Goal: Task Accomplishment & Management: Manage account settings

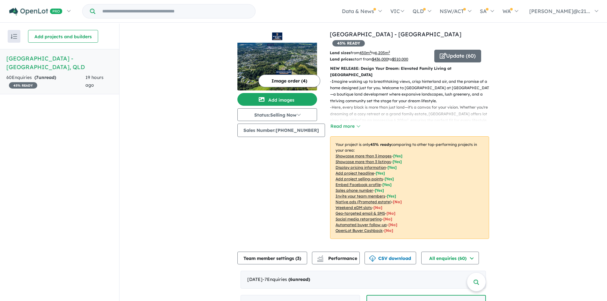
click at [68, 56] on h5 "[GEOGRAPHIC_DATA] - [GEOGRAPHIC_DATA] , [GEOGRAPHIC_DATA]" at bounding box center [59, 62] width 106 height 17
click at [63, 57] on h5 "[GEOGRAPHIC_DATA] - [GEOGRAPHIC_DATA] , [GEOGRAPHIC_DATA]" at bounding box center [59, 62] width 106 height 17
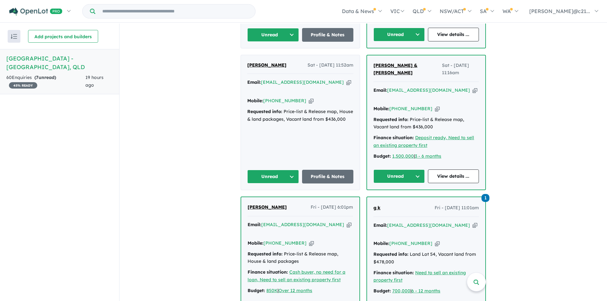
scroll to position [446, 0]
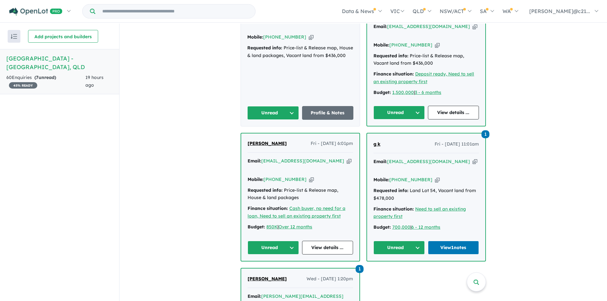
click at [409, 158] on div "Email: [EMAIL_ADDRESS][DOMAIN_NAME] Copied! Mobile: [PHONE_NUMBER] Copied! Requ…" at bounding box center [426, 196] width 105 height 76
click at [446, 241] on link "View 1 notes" at bounding box center [453, 248] width 51 height 14
click at [412, 241] on button "Unread" at bounding box center [399, 248] width 51 height 14
click at [397, 270] on button "Assigned" at bounding box center [401, 277] width 55 height 15
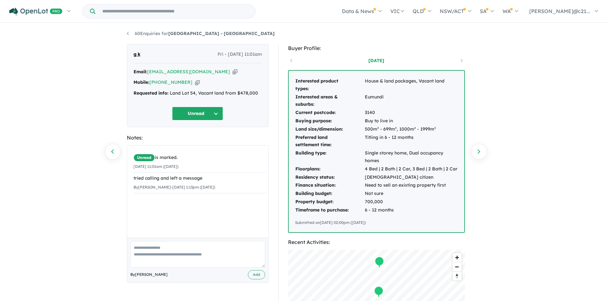
click at [214, 116] on button "Unread" at bounding box center [197, 114] width 51 height 14
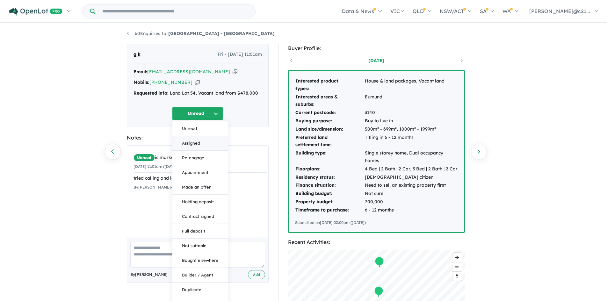
click at [192, 142] on button "Assigned" at bounding box center [199, 143] width 55 height 15
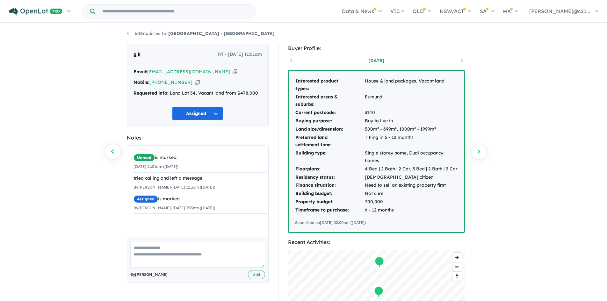
click at [126, 30] on div "60 Enquiries for Windsor Park Estate - Burnside Previous enquiry Next enquiry g…" at bounding box center [303, 163] width 363 height 279
click at [128, 33] on link "60 Enquiries for Windsor Park Estate - Burnside" at bounding box center [201, 34] width 148 height 6
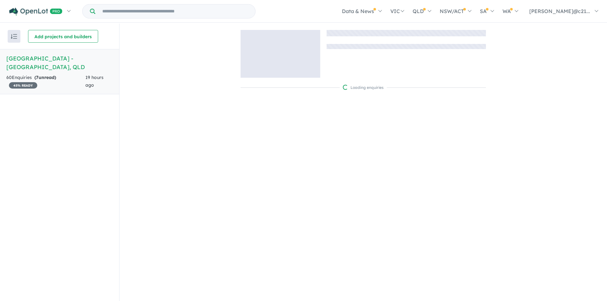
click at [75, 74] on div "60 Enquir ies ( 7 unread) 45 % READY" at bounding box center [45, 81] width 79 height 15
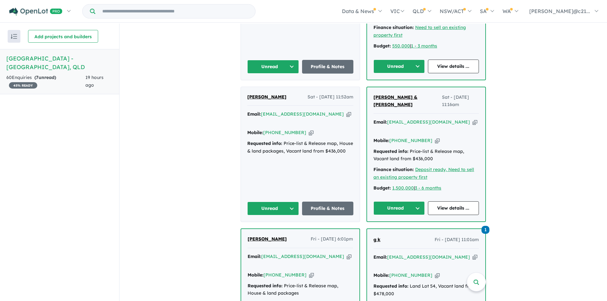
scroll to position [478, 0]
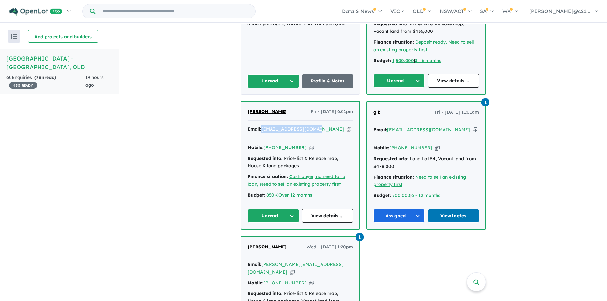
drag, startPoint x: 314, startPoint y: 100, endPoint x: 261, endPoint y: 103, distance: 53.3
click at [261, 126] on div "Email: vicki5817@bigpond.com Copied!" at bounding box center [300, 133] width 105 height 15
copy a%20Windsor%20Park%20Estate%20-%20Burnside"] "[EMAIL_ADDRESS][DOMAIN_NAME]"
drag, startPoint x: 298, startPoint y: 108, endPoint x: 272, endPoint y: 110, distance: 25.9
click at [272, 144] on div "Mobile: +61 438 198 812 Copied!" at bounding box center [300, 148] width 105 height 8
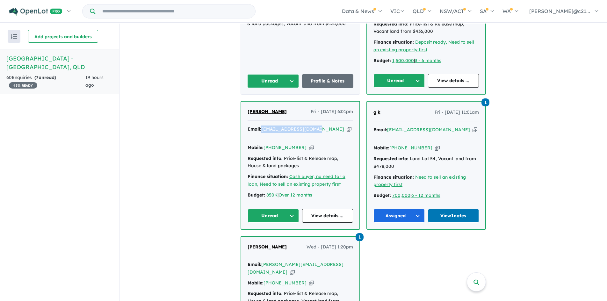
copy link "438 198 812"
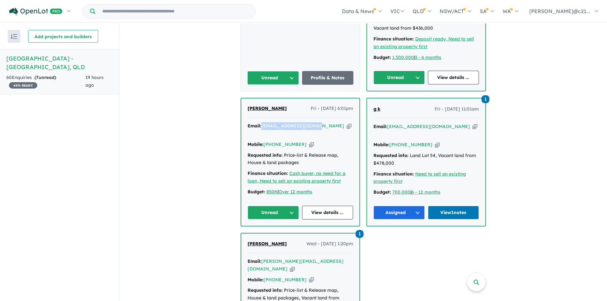
scroll to position [446, 0]
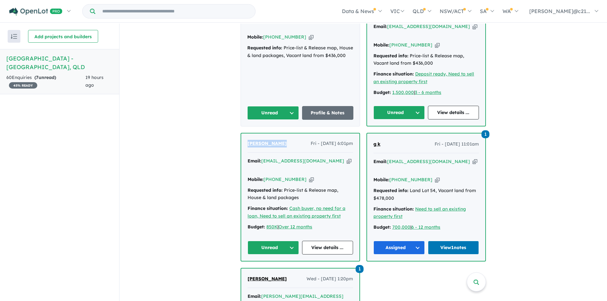
drag, startPoint x: 285, startPoint y: 113, endPoint x: 248, endPoint y: 143, distance: 47.6
click at [241, 134] on div "Stephen Hider Fri - 03/10/2025, 6:01pm Email: vicki5817@bigpond.com Copied! Mob…" at bounding box center [300, 197] width 118 height 127
copy span "[PERSON_NAME]"
click at [323, 241] on link "View details ..." at bounding box center [327, 248] width 51 height 14
click at [277, 202] on div "Stephen Hider Fri - 03/10/2025, 6:01pm Email: vicki5817@bigpond.com Copied! Mob…" at bounding box center [300, 197] width 118 height 127
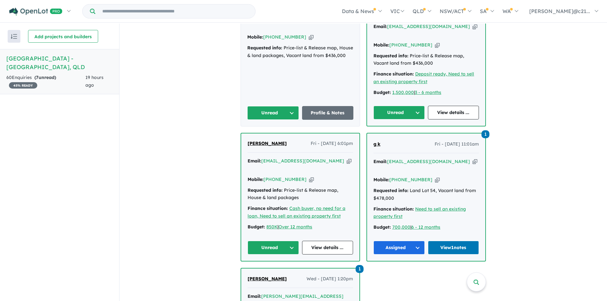
click at [279, 241] on button "Unread" at bounding box center [273, 248] width 51 height 14
click at [276, 270] on button "Assigned" at bounding box center [275, 277] width 55 height 15
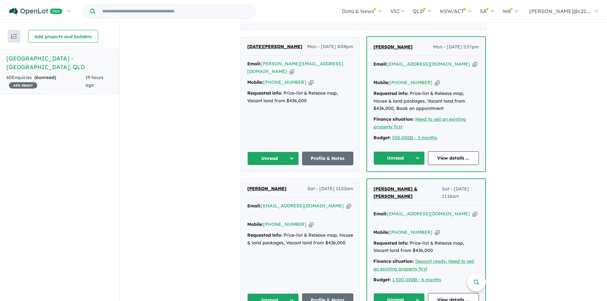
scroll to position [319, 0]
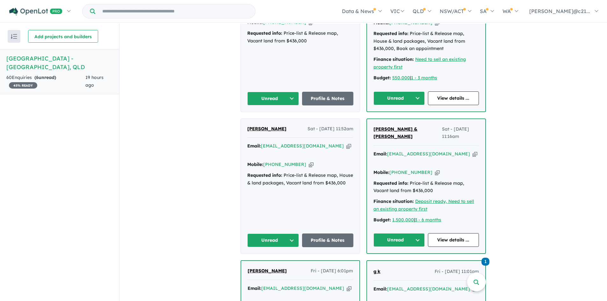
drag, startPoint x: 425, startPoint y: 140, endPoint x: 399, endPoint y: 146, distance: 26.5
click at [399, 169] on div "Mobile: +61 439 969 145 Copied!" at bounding box center [426, 173] width 105 height 8
copy link "439 969 145"
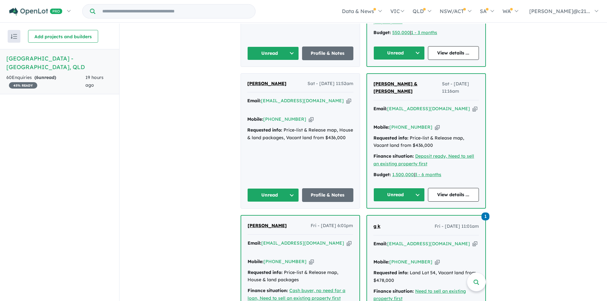
scroll to position [255, 0]
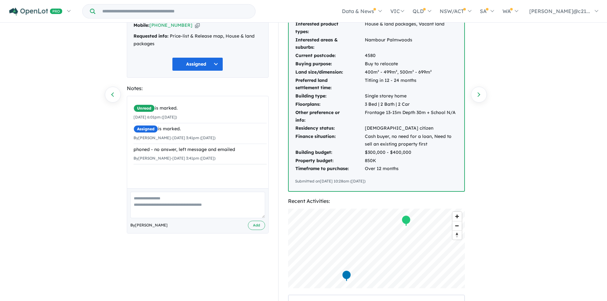
scroll to position [64, 0]
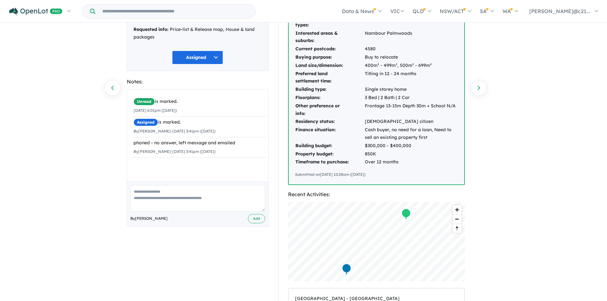
click at [166, 197] on textarea at bounding box center [197, 198] width 135 height 26
type textarea "**********"
click at [257, 218] on button "Add" at bounding box center [256, 218] width 17 height 9
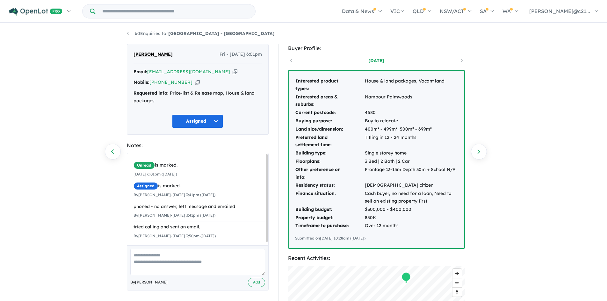
scroll to position [3, 0]
